Goal: Information Seeking & Learning: Learn about a topic

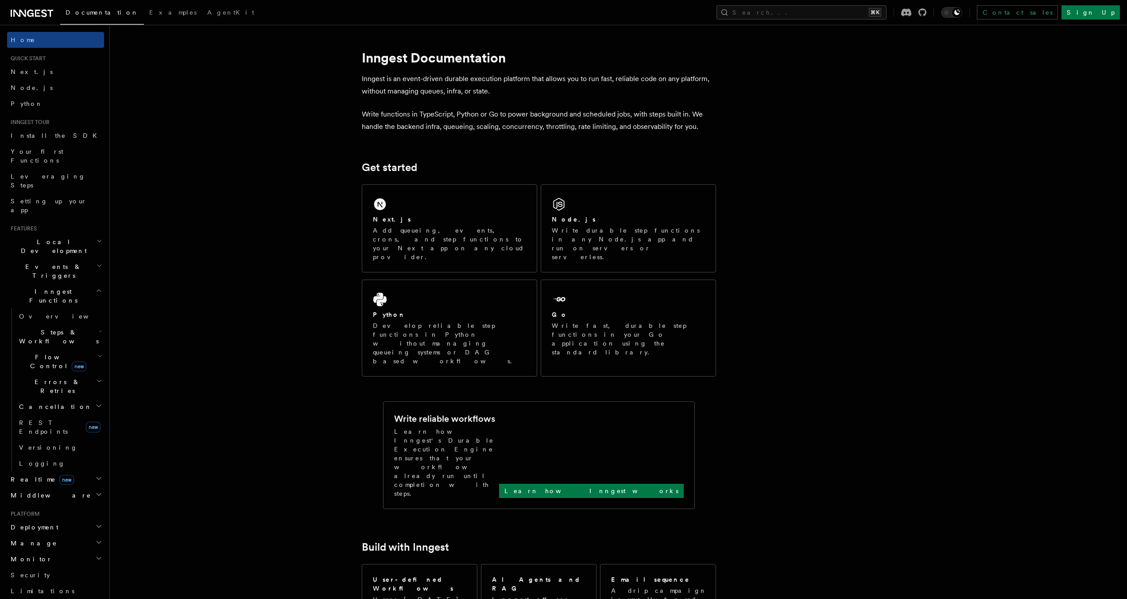
click at [80, 259] on h2 "Events & Triggers" at bounding box center [55, 271] width 97 height 25
click at [83, 283] on h2 "Inngest Functions" at bounding box center [55, 295] width 97 height 25
click at [99, 328] on icon "button" at bounding box center [101, 331] width 4 height 7
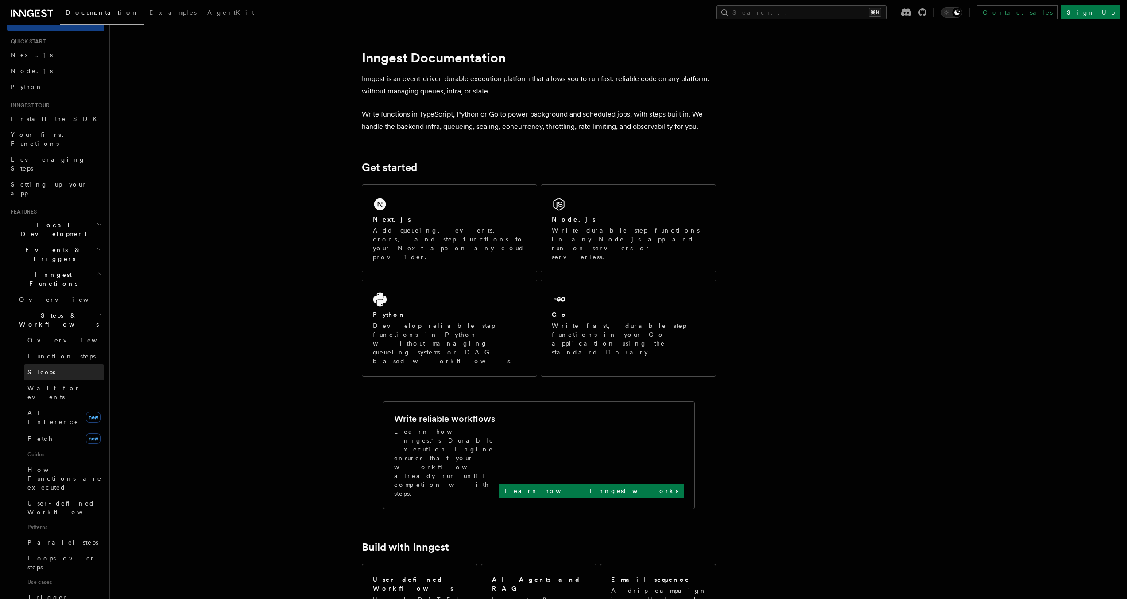
scroll to position [23, 0]
click at [53, 399] on link "AI Inference new" at bounding box center [64, 411] width 80 height 25
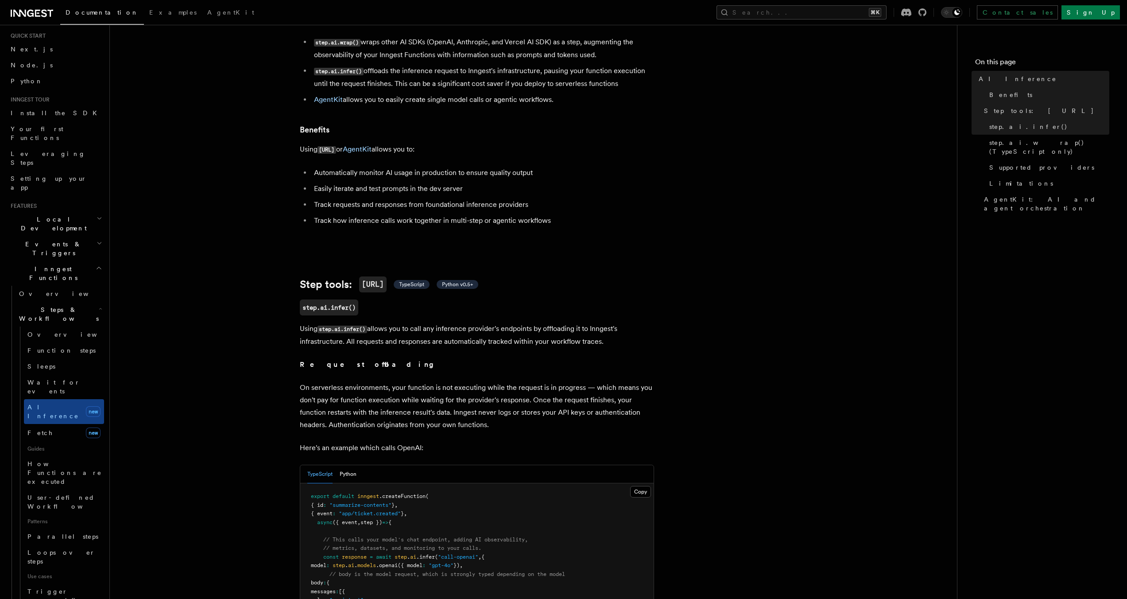
scroll to position [82, 0]
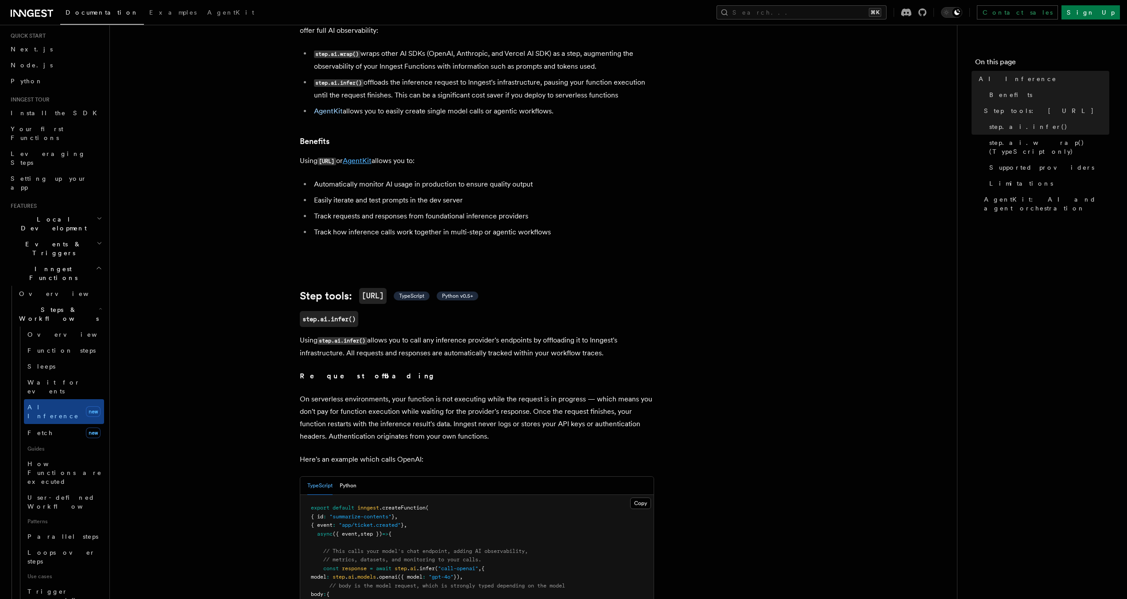
click at [358, 156] on link "AgentKit" at bounding box center [357, 160] width 29 height 8
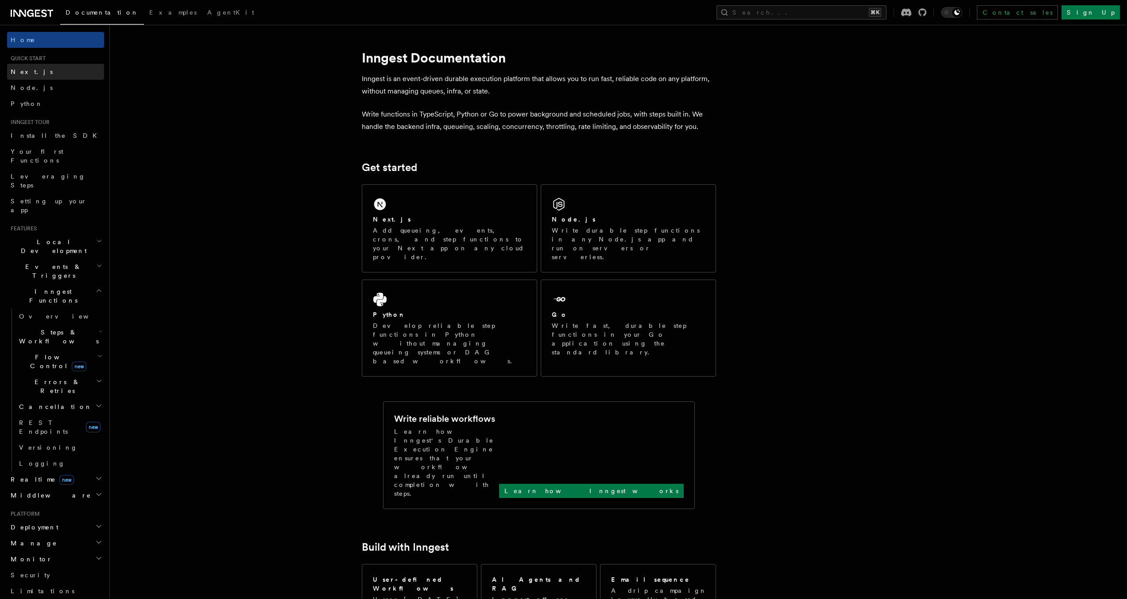
click at [54, 76] on link "Next.js" at bounding box center [55, 72] width 97 height 16
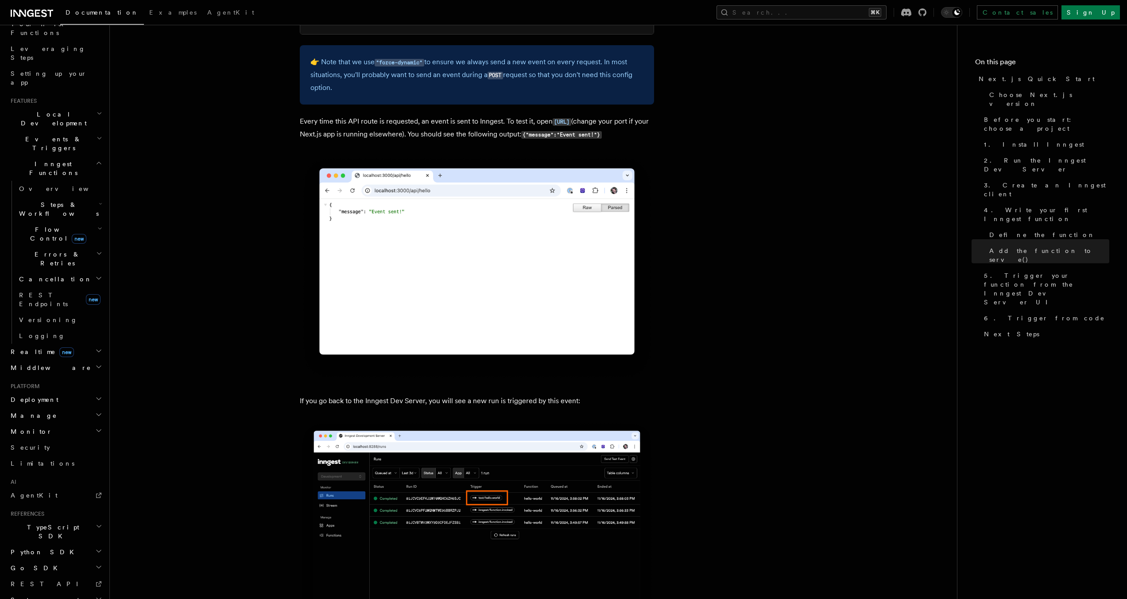
scroll to position [5366, 0]
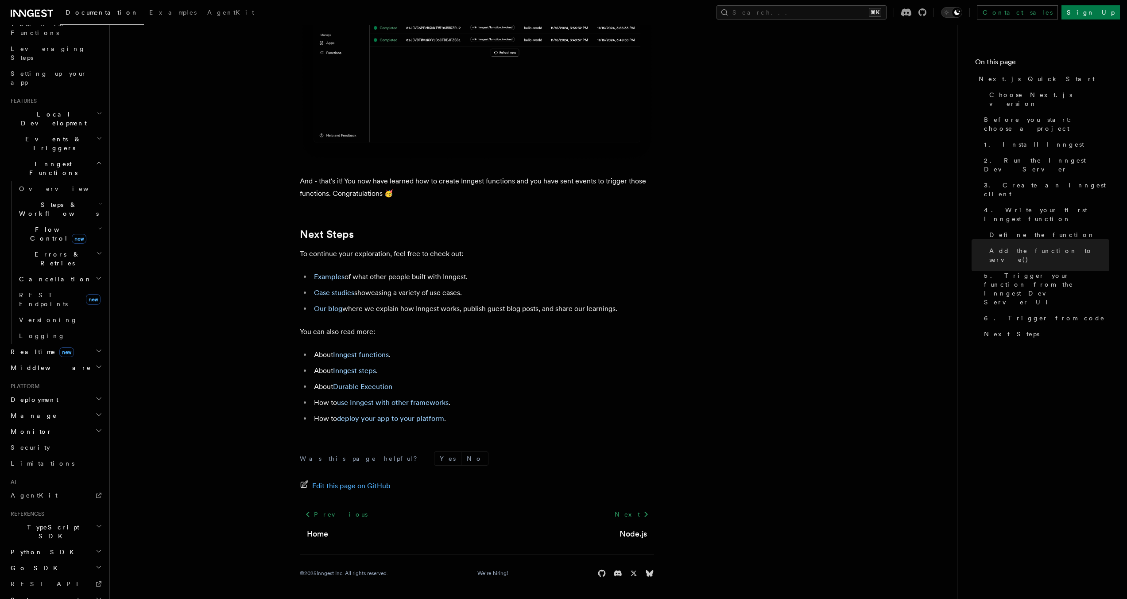
click at [45, 523] on span "TypeScript SDK" at bounding box center [51, 532] width 89 height 18
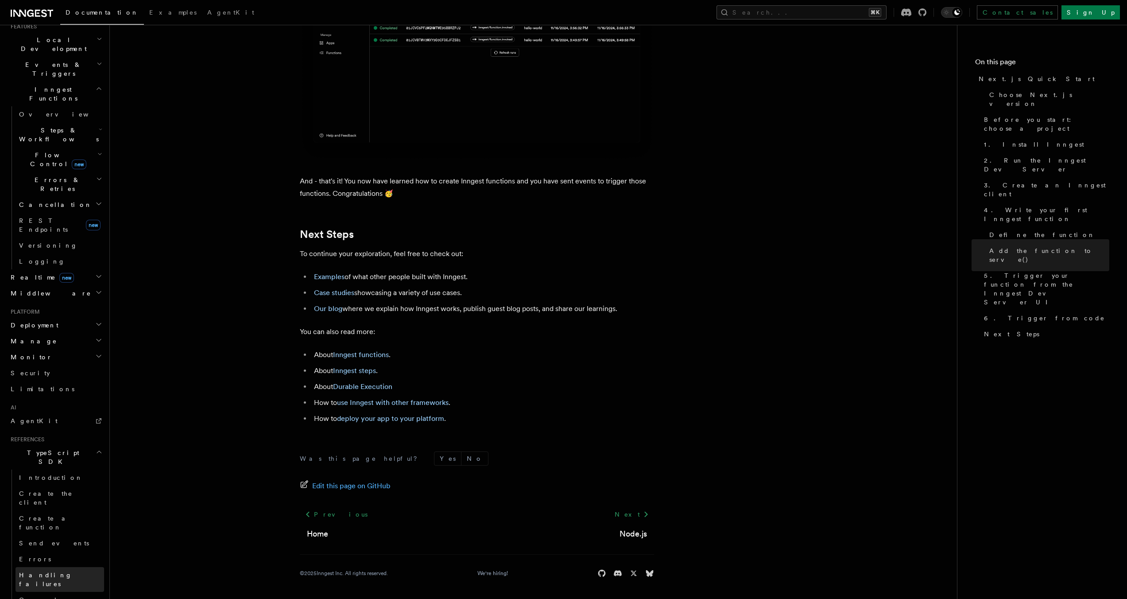
scroll to position [213, 0]
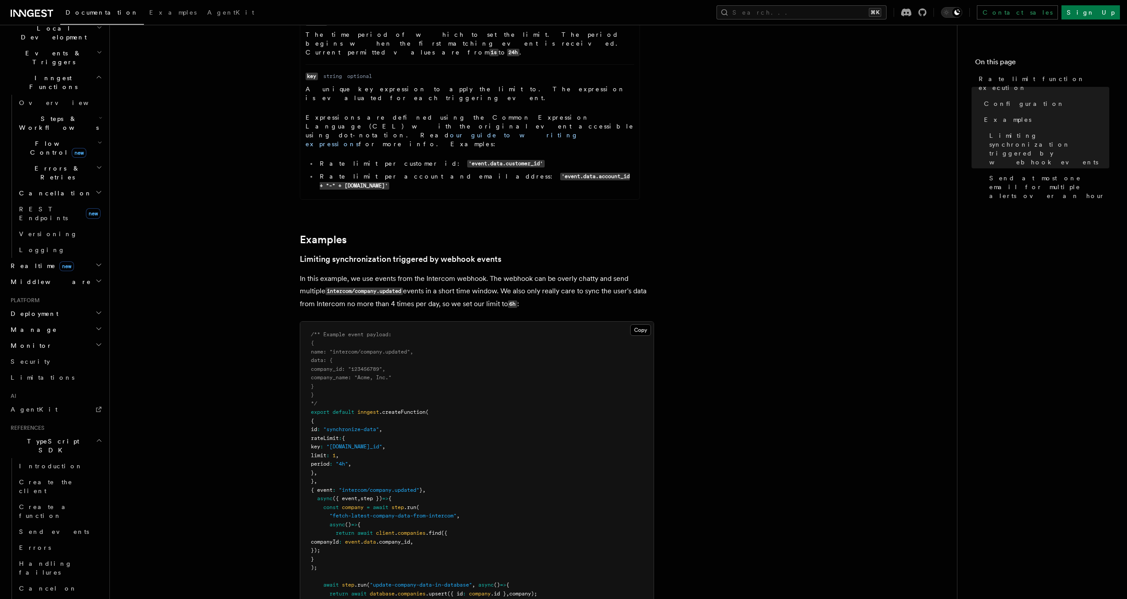
scroll to position [473, 0]
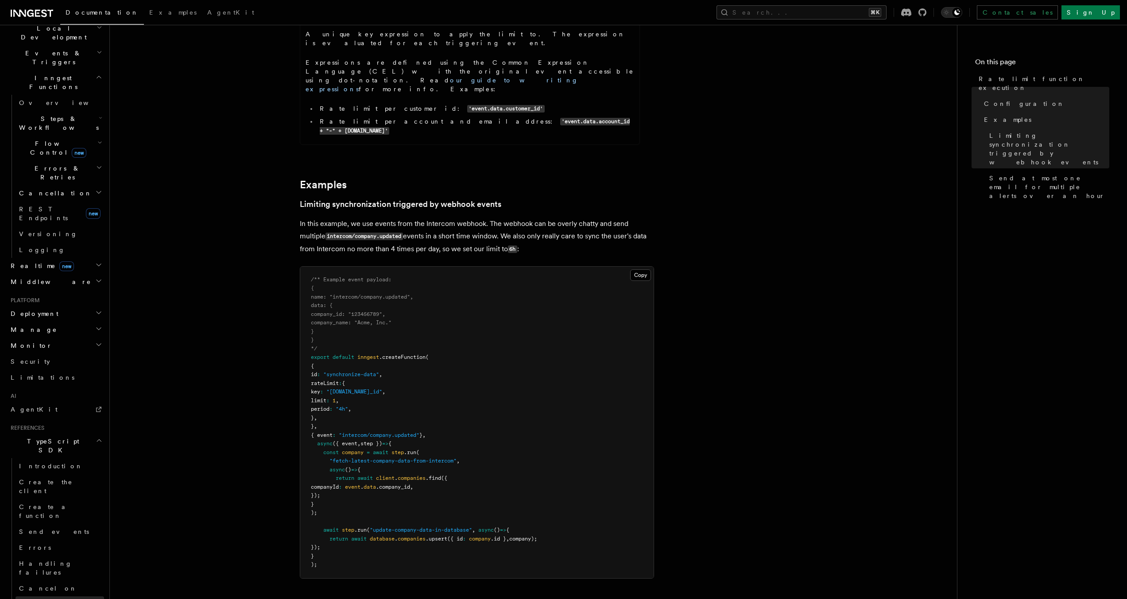
click at [28, 596] on link "Concurrency" at bounding box center [60, 604] width 89 height 16
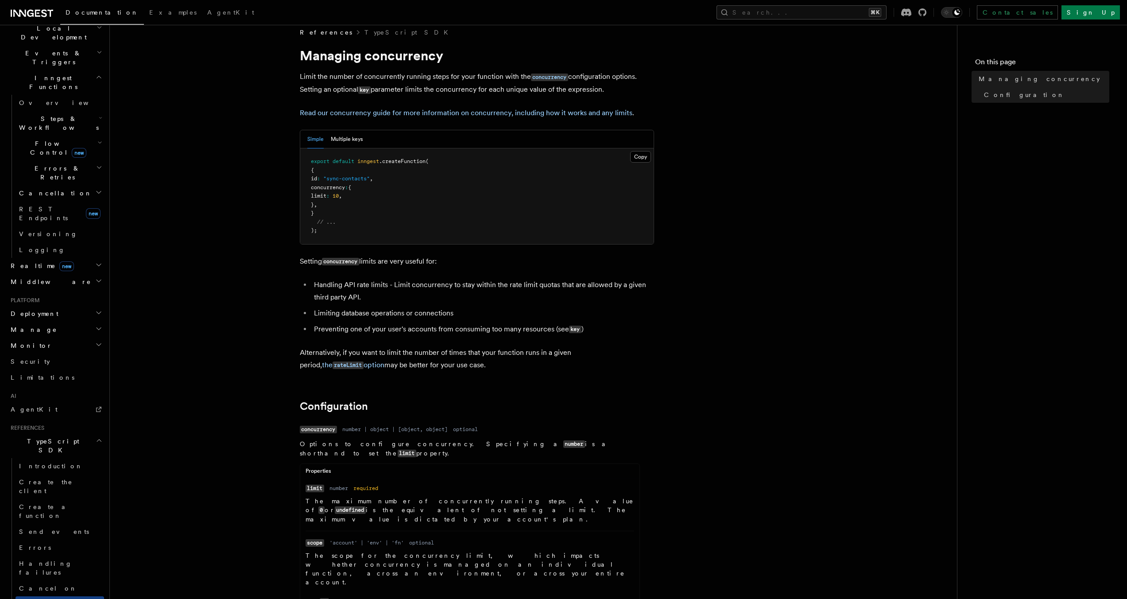
scroll to position [142, 0]
